Goal: Task Accomplishment & Management: Use online tool/utility

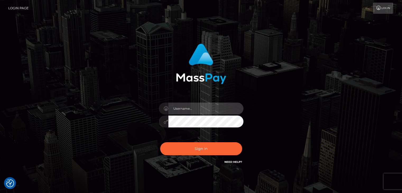
type input "Edward"
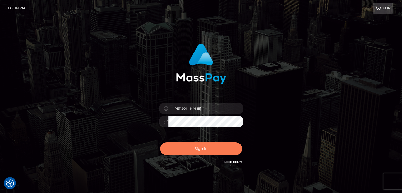
click at [210, 150] on button "Sign in" at bounding box center [201, 148] width 82 height 13
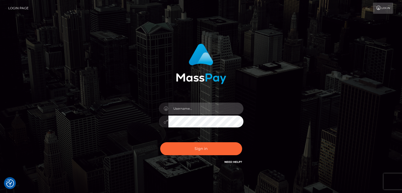
type input "Edward"
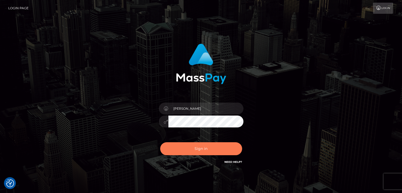
click at [213, 150] on button "Sign in" at bounding box center [201, 148] width 82 height 13
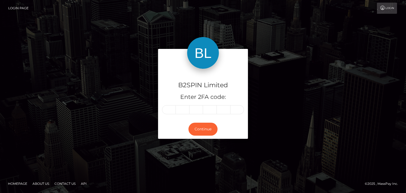
click at [382, 87] on div "B2SPIN Limited Enter 2FA code: Continue" at bounding box center [203, 96] width 406 height 174
click at [169, 106] on input "text" at bounding box center [169, 109] width 14 height 9
paste input "8"
type input "8"
type input "3"
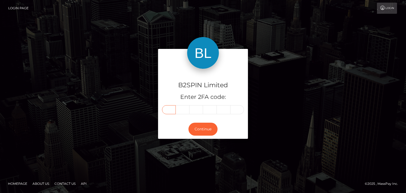
type input "1"
type input "9"
type input "6"
click at [196, 127] on button "Continue" at bounding box center [203, 129] width 29 height 13
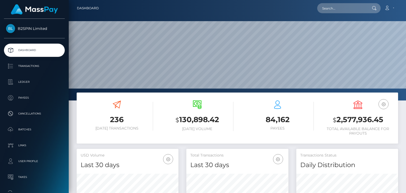
scroll to position [94, 102]
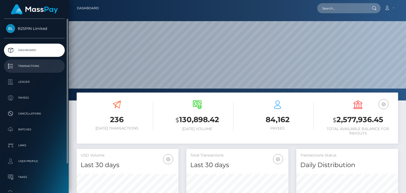
click at [39, 66] on p "Transactions" at bounding box center [34, 66] width 57 height 8
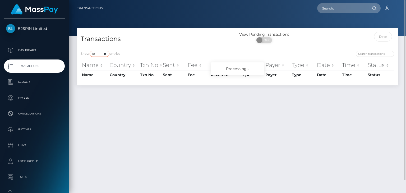
click at [99, 54] on select "10 25 50 100 250 500 1,000 3,500" at bounding box center [100, 54] width 20 height 6
select select "3500"
click at [90, 51] on select "10 25 50 100 250 500 1,000 3,500" at bounding box center [100, 54] width 20 height 6
click at [379, 36] on input "text" at bounding box center [383, 37] width 18 height 10
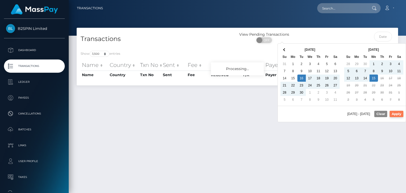
click at [398, 114] on button "Apply" at bounding box center [397, 114] width 14 height 6
type input "09/16/2025 - 10/15/2025"
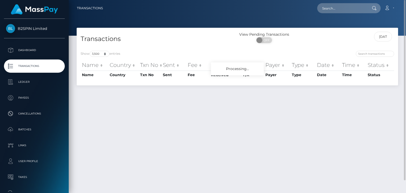
click at [249, 134] on div "Transactions View Pending Transactions ON OFF 09/16/2025 - 10/15/2025 Show 10 2…" at bounding box center [238, 108] width 338 height 161
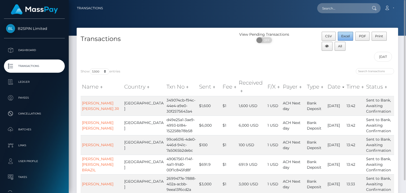
click at [347, 37] on span "Excel" at bounding box center [346, 36] width 8 height 4
